Goal: Check status: Check status

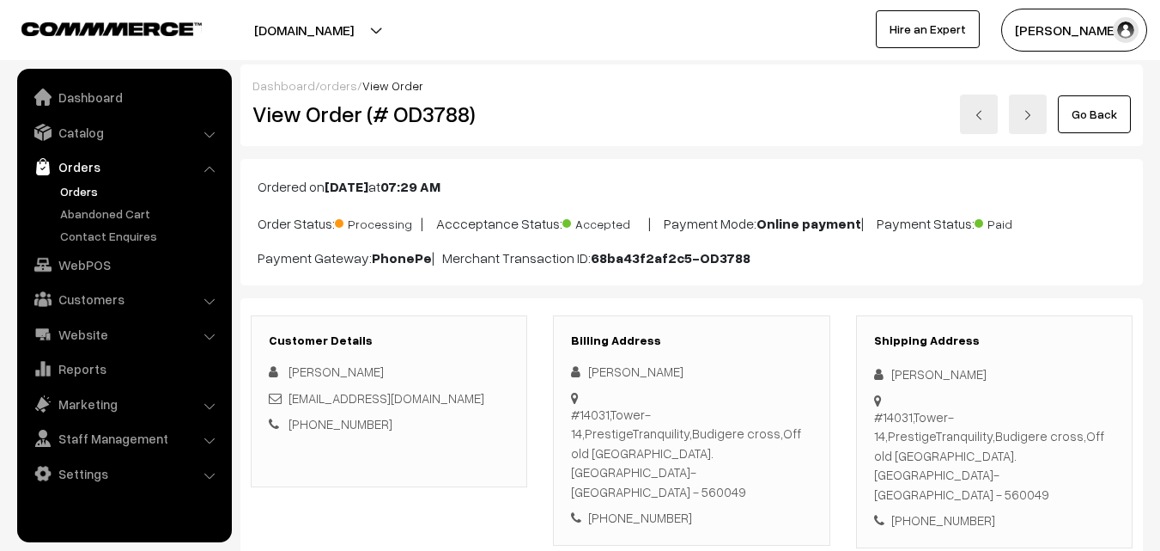
click at [1081, 114] on link "Go Back" at bounding box center [1094, 114] width 73 height 38
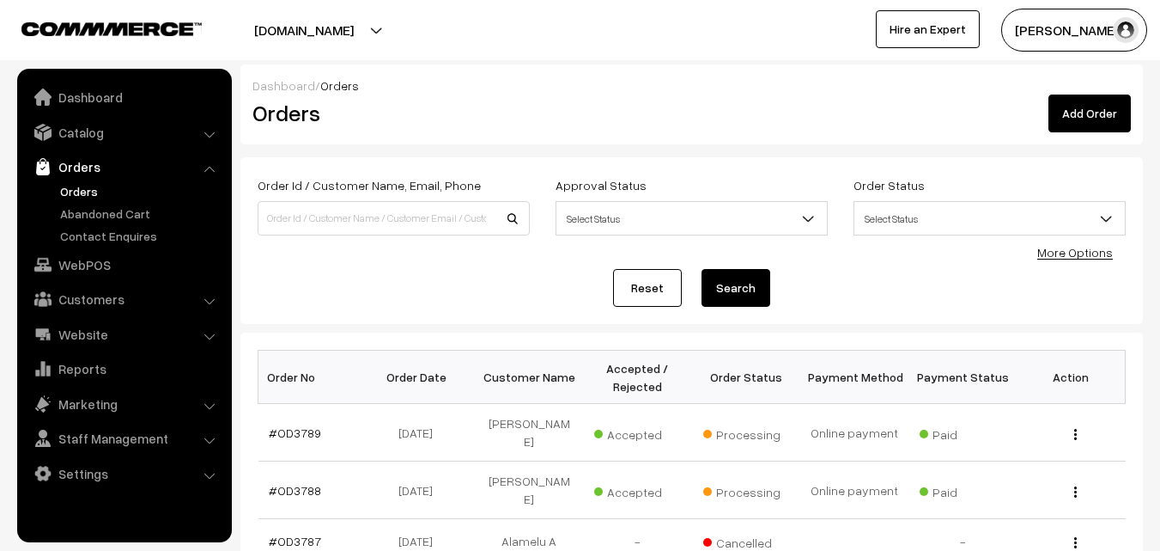
scroll to position [86, 0]
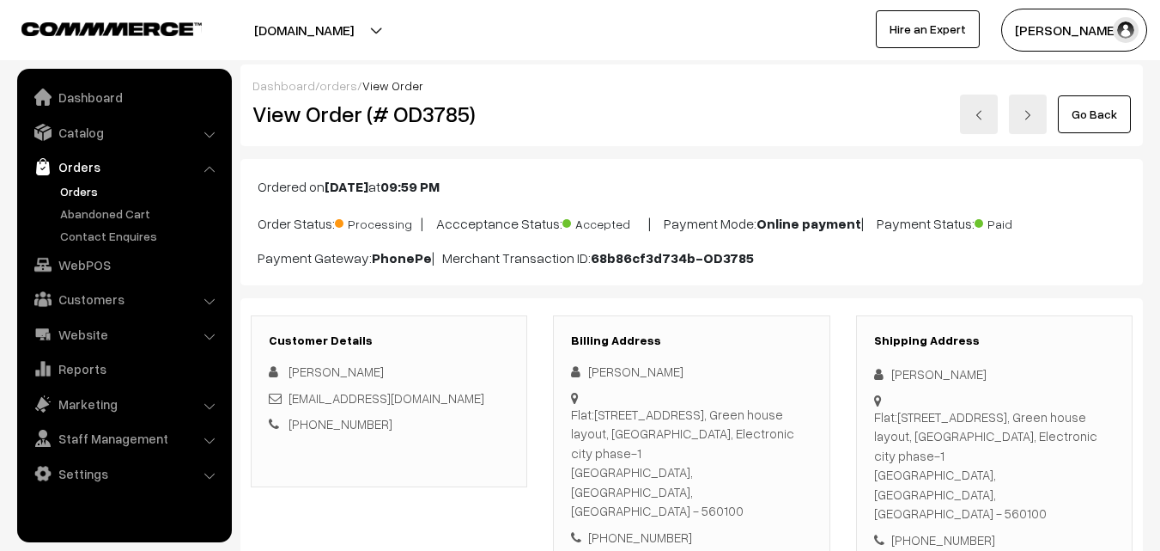
click at [1106, 121] on link "Go Back" at bounding box center [1094, 114] width 73 height 38
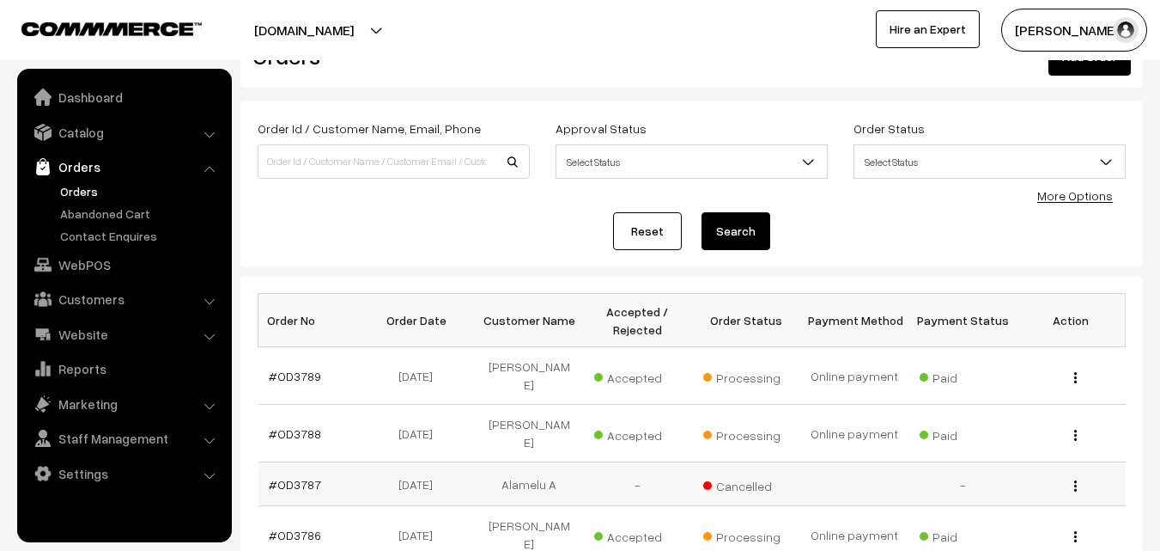
scroll to position [86, 0]
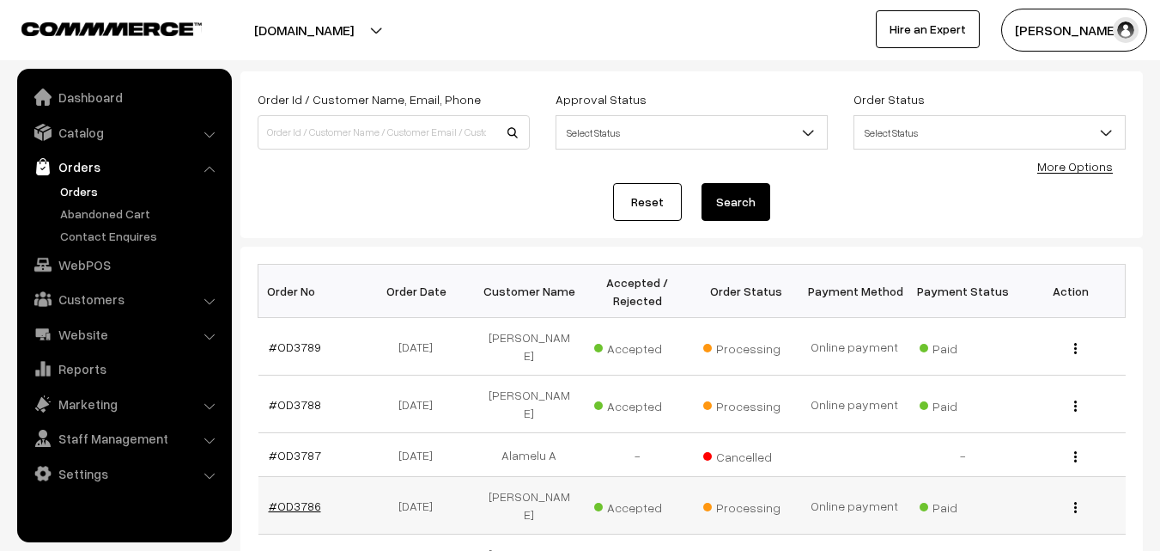
click at [300, 498] on link "#OD3786" at bounding box center [295, 505] width 52 height 15
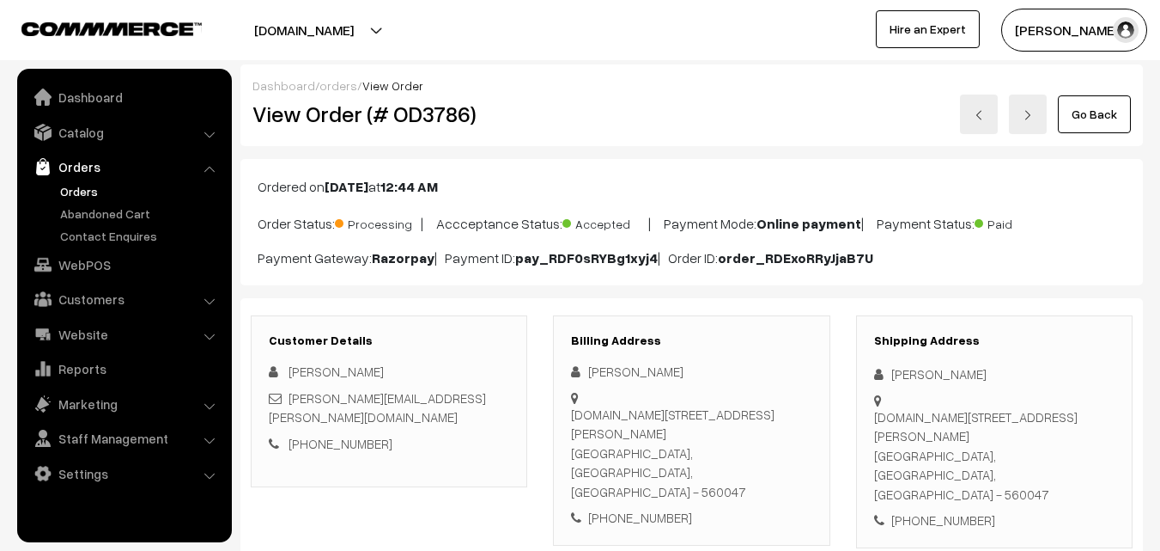
click at [1123, 124] on link "Go Back" at bounding box center [1094, 114] width 73 height 38
